Goal: Information Seeking & Learning: Learn about a topic

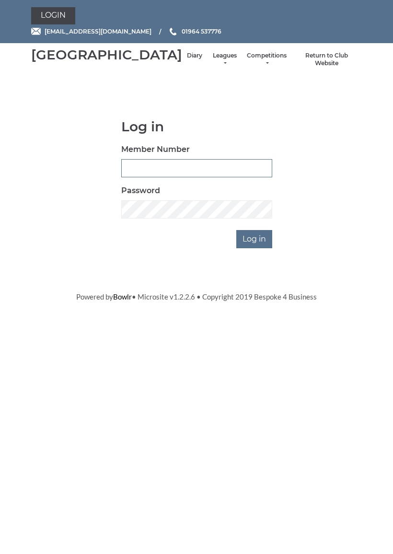
type input "0927"
click at [255, 248] on input "Log in" at bounding box center [254, 239] width 36 height 18
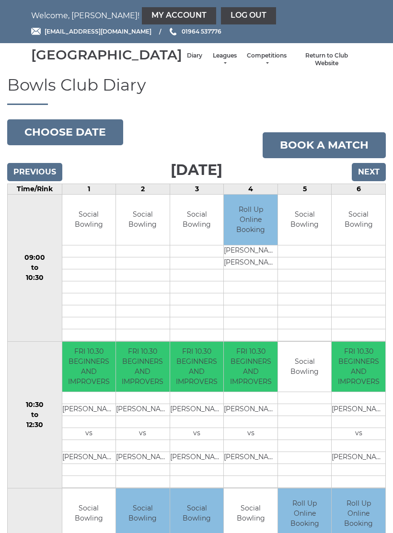
click at [207, 62] on li "Leagues Club leagues - Winter 2025-6 Club leagues - Summer 2025 Club leagues - …" at bounding box center [224, 59] width 35 height 25
click at [212, 68] on link "Leagues" at bounding box center [224, 60] width 25 height 16
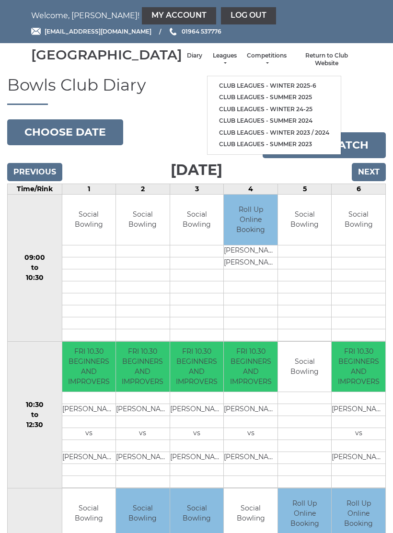
click at [220, 87] on link "Club leagues - Winter 2025-6" at bounding box center [274, 86] width 133 height 12
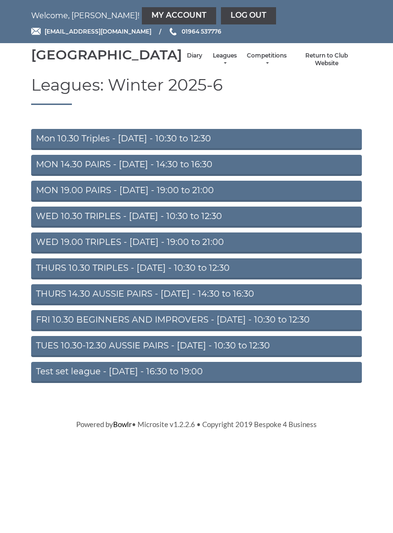
click at [173, 149] on link "Mon 10.30 Triples - [DATE] - 10:30 to 12:30" at bounding box center [196, 139] width 331 height 21
click at [171, 328] on link "FRI 10.30 BEGINNERS AND IMPROVERS - Friday - 10:30 to 12:30" at bounding box center [196, 320] width 331 height 21
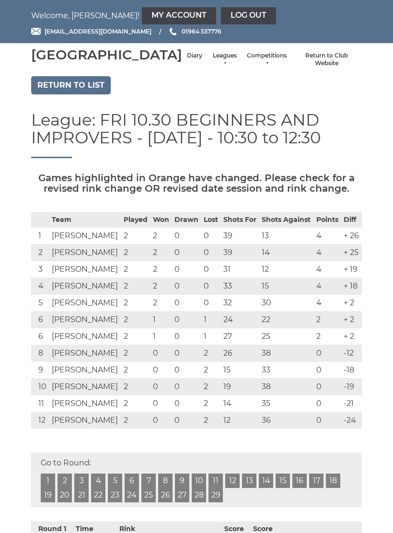
click at [212, 65] on link "Leagues" at bounding box center [224, 60] width 25 height 16
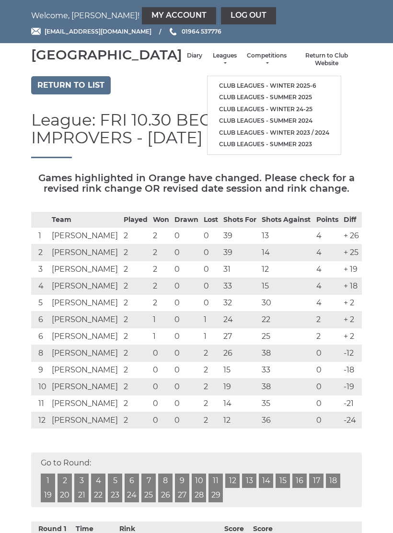
click at [73, 94] on link "Return to list" at bounding box center [71, 85] width 80 height 18
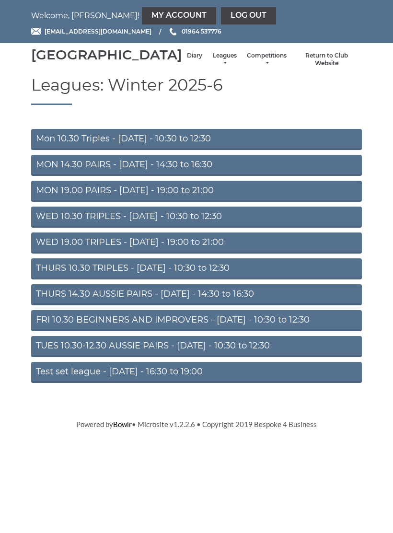
click at [221, 12] on link "Log out" at bounding box center [248, 15] width 55 height 17
